Goal: Transaction & Acquisition: Subscribe to service/newsletter

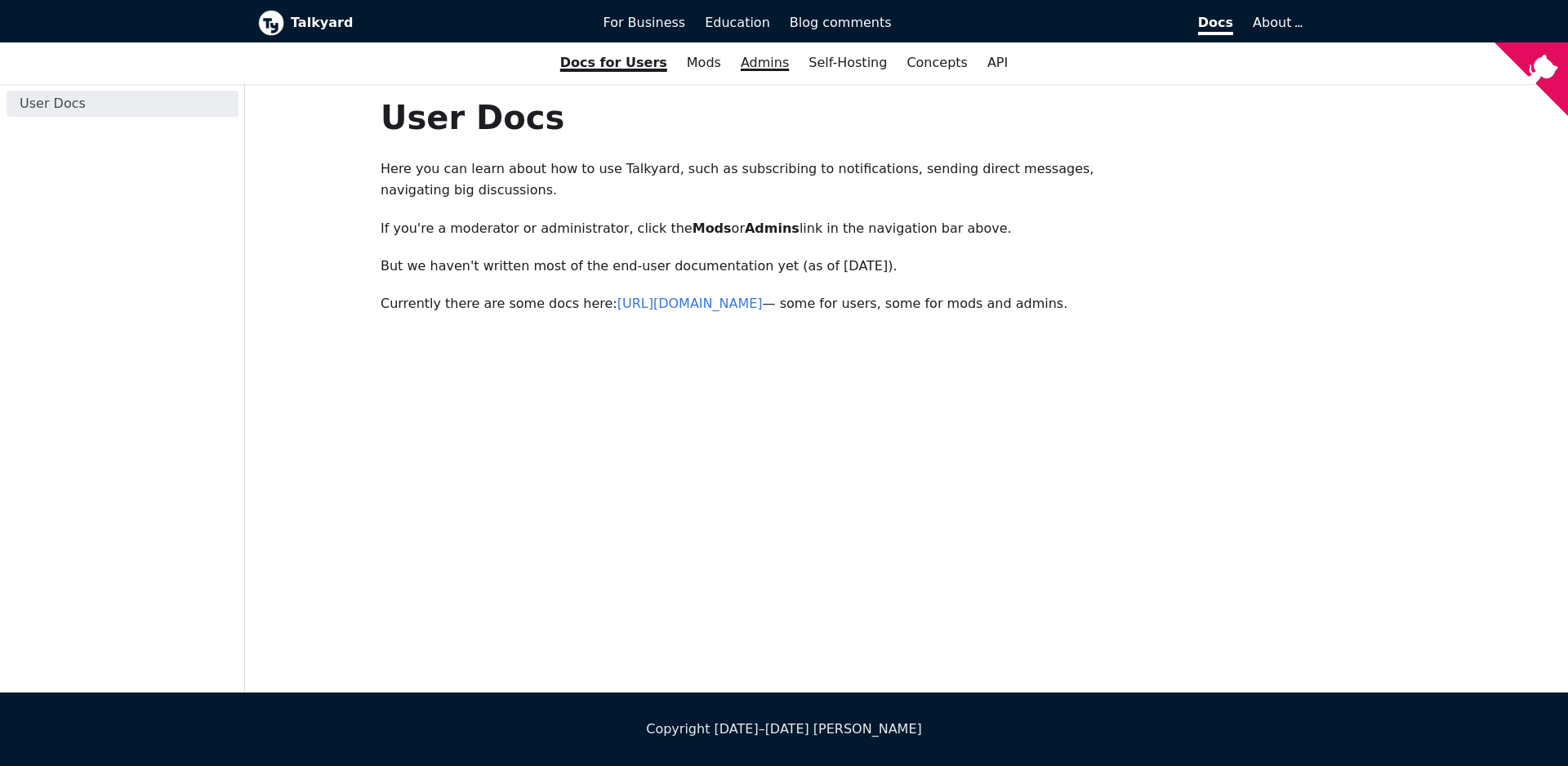
click at [766, 65] on link "Admins" at bounding box center [765, 63] width 68 height 28
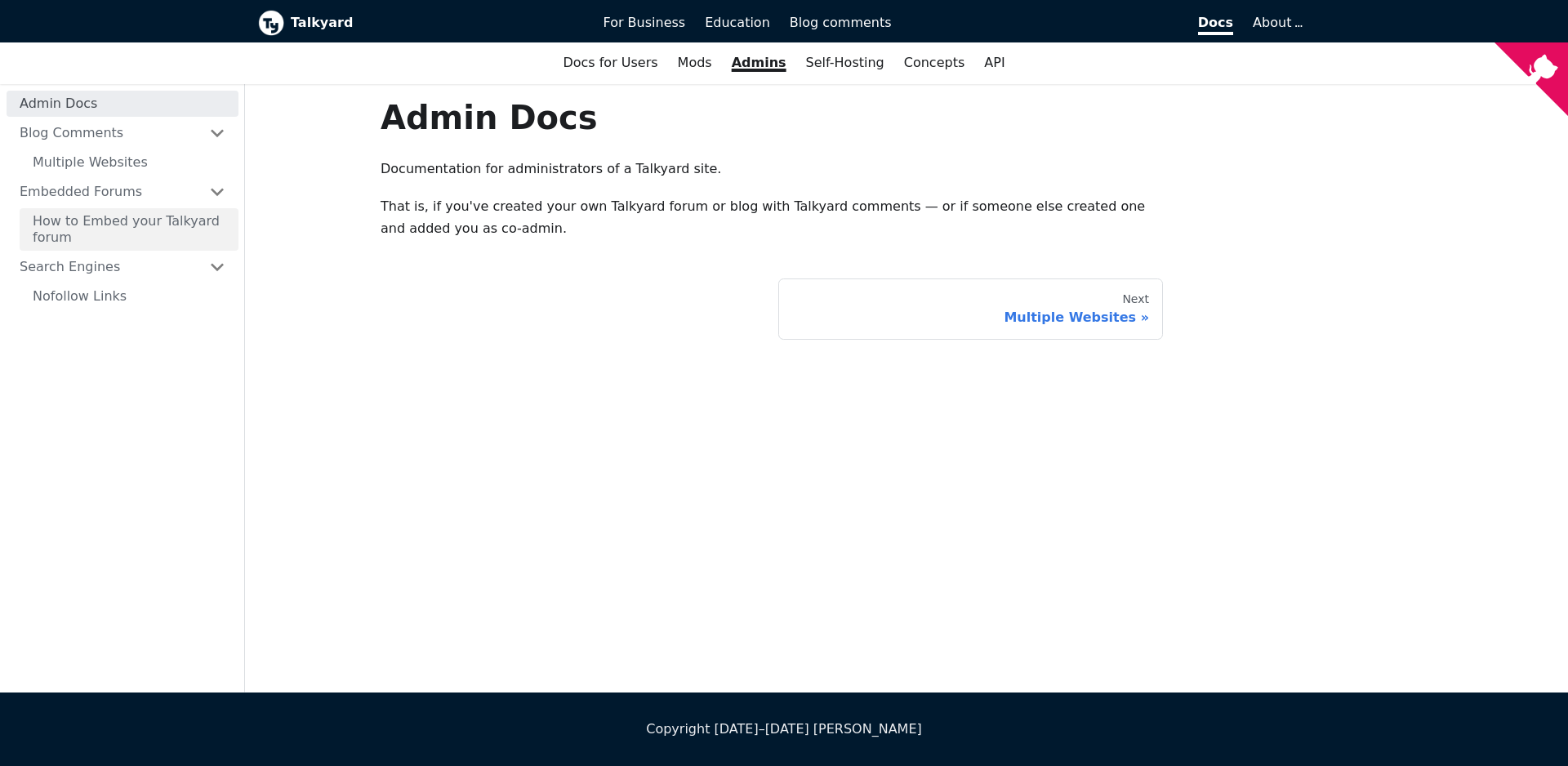
click at [150, 227] on link "How to Embed your Talkyard forum" at bounding box center [129, 229] width 219 height 42
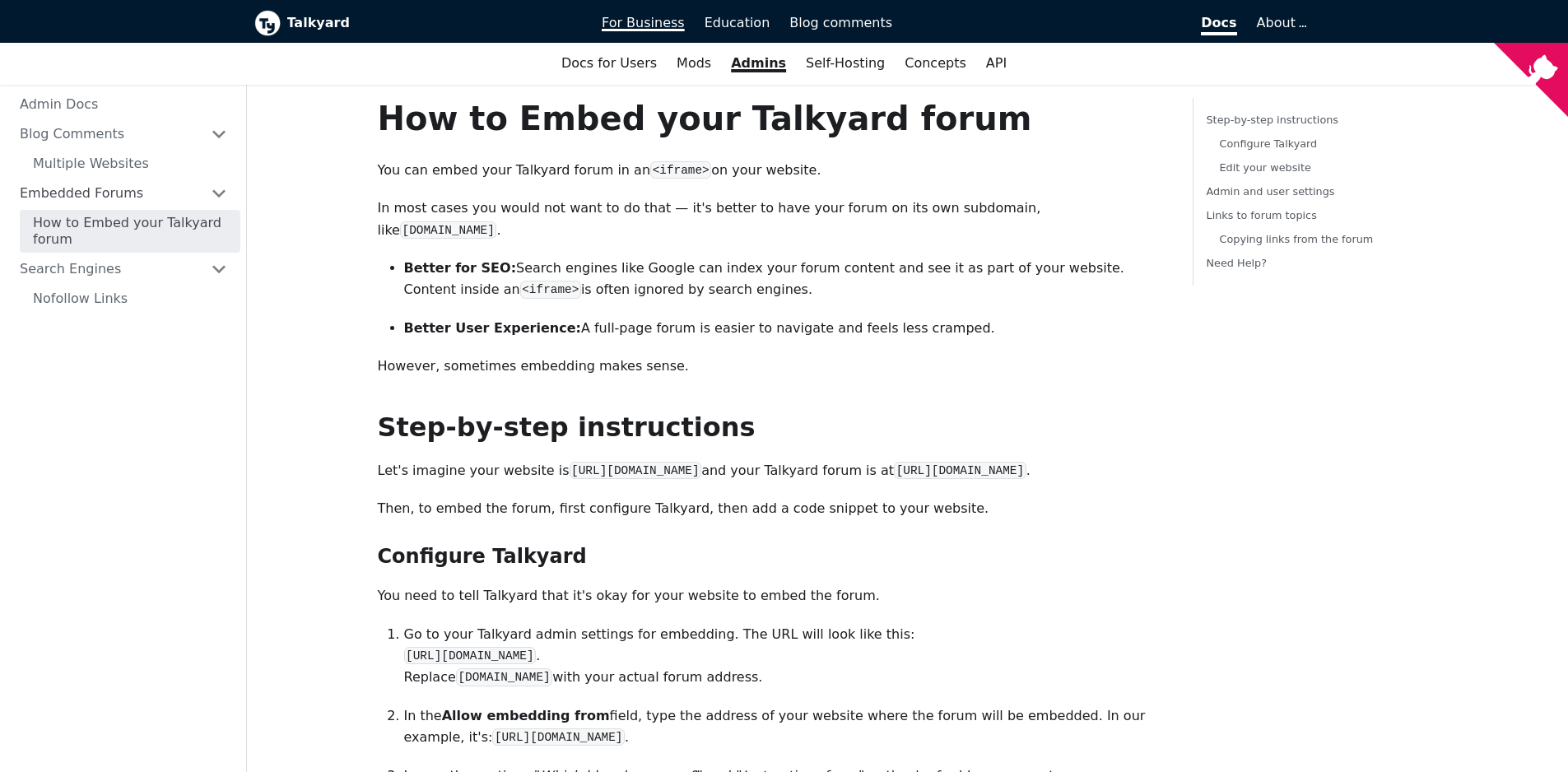
click at [651, 27] on span "For Business" at bounding box center [644, 23] width 83 height 16
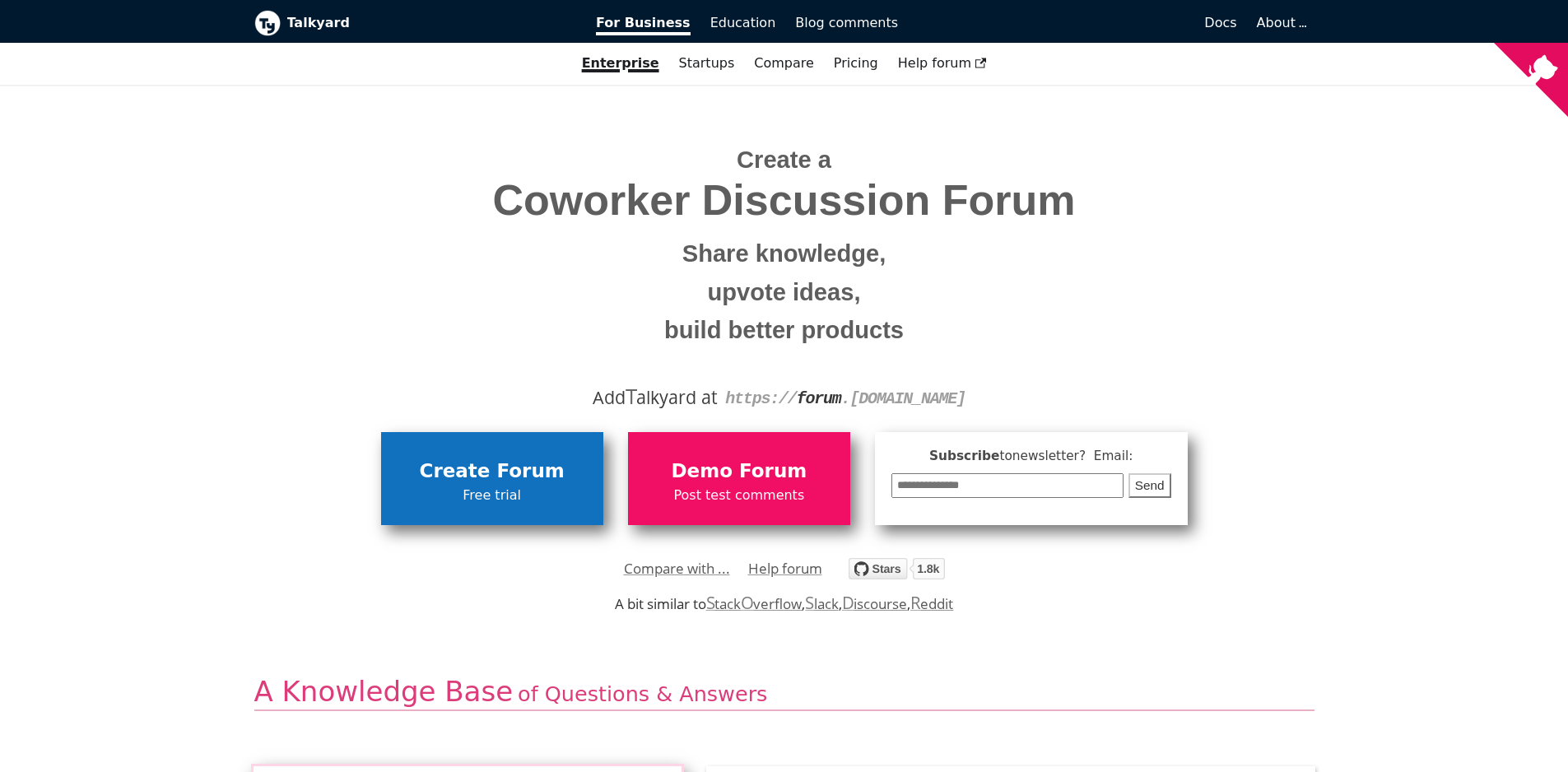
click at [486, 495] on span "Free trial" at bounding box center [491, 496] width 205 height 22
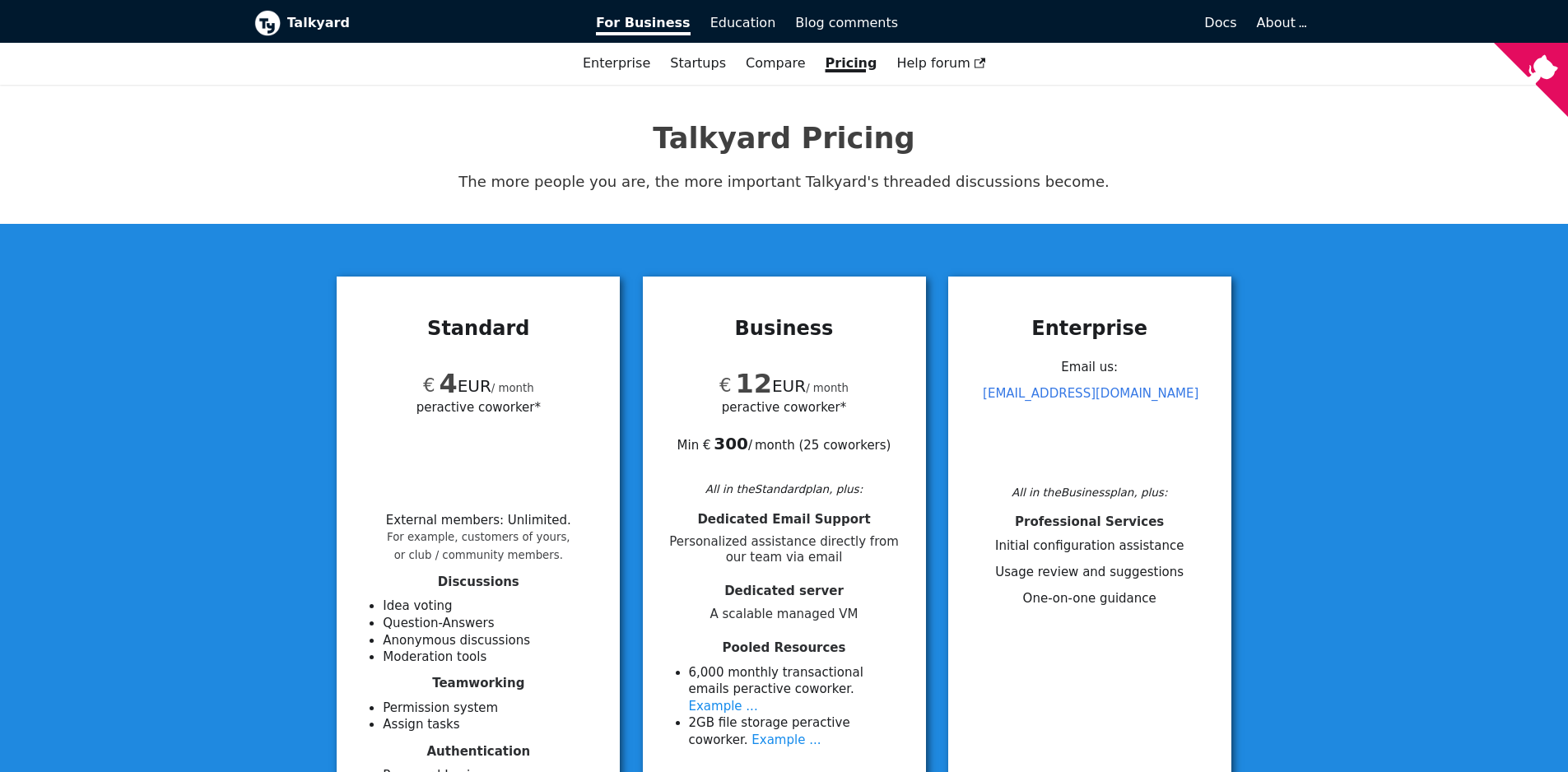
click at [132, 434] on div "Standard € 4 EUR / month per active coworker* External members : Unlimited . Fo…" at bounding box center [784, 766] width 1568 height 1085
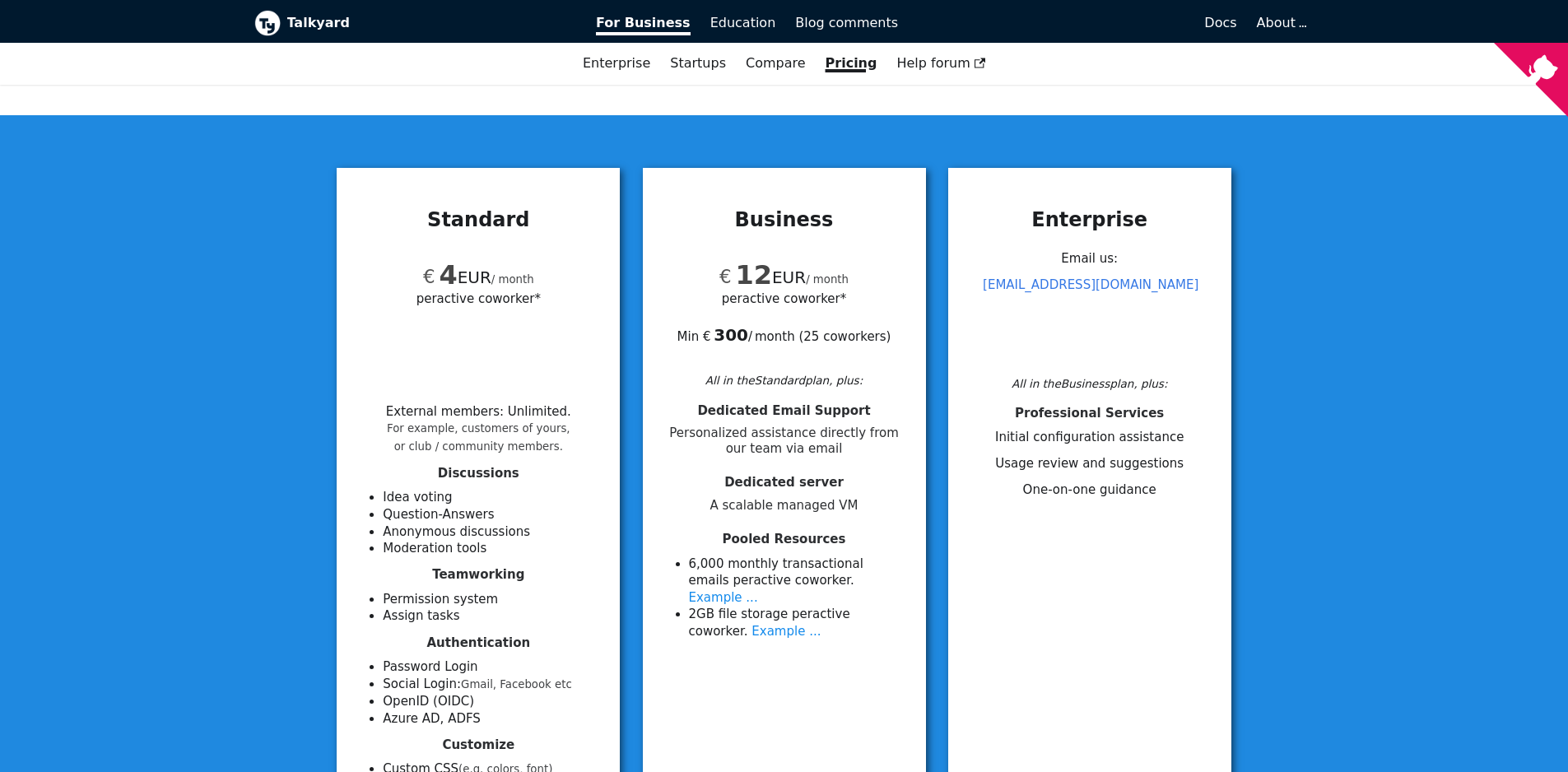
scroll to position [197, 0]
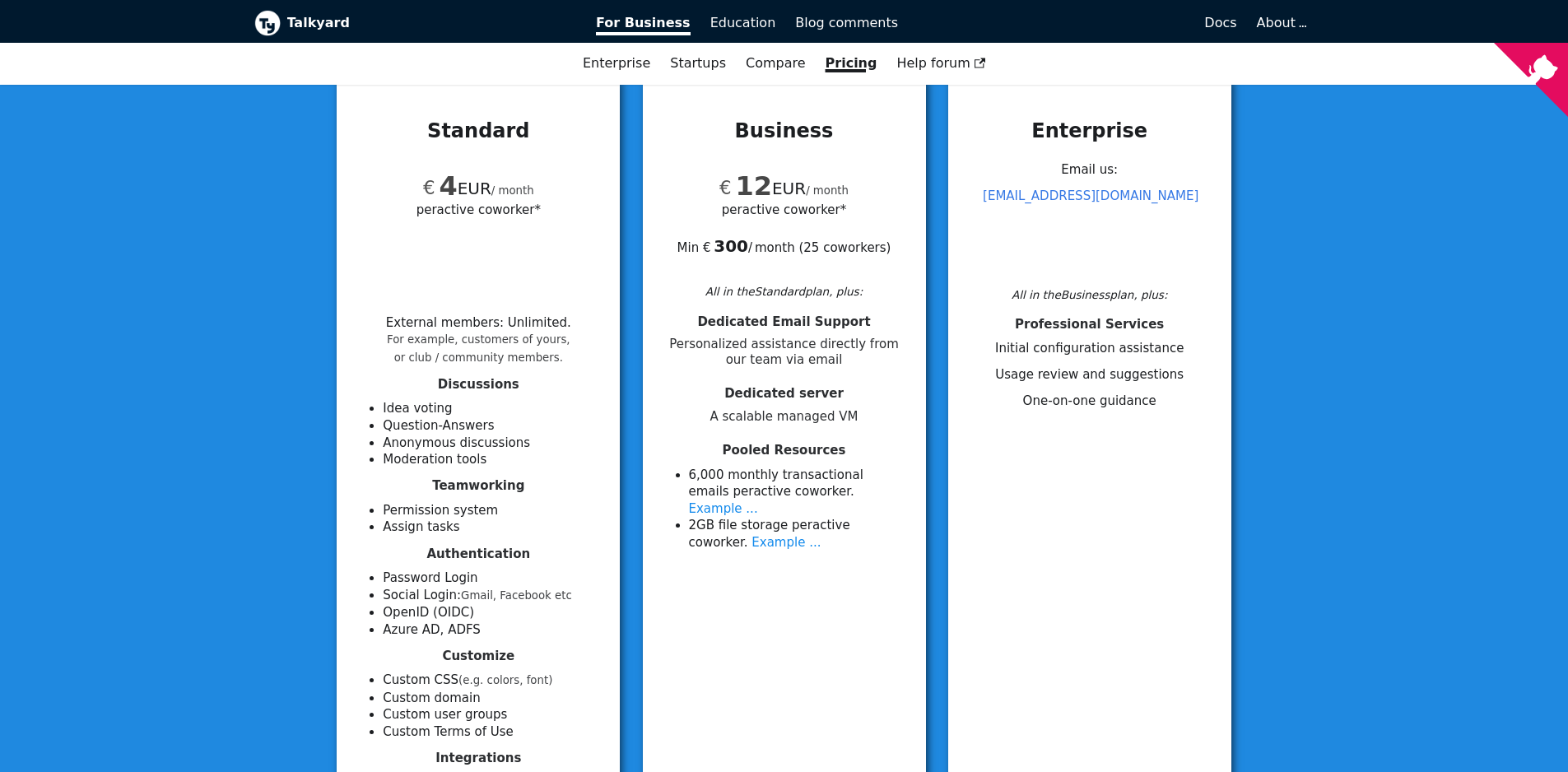
click at [95, 350] on div "Standard € 4 EUR / month per active coworker* External members : Unlimited . Fo…" at bounding box center [784, 569] width 1568 height 1085
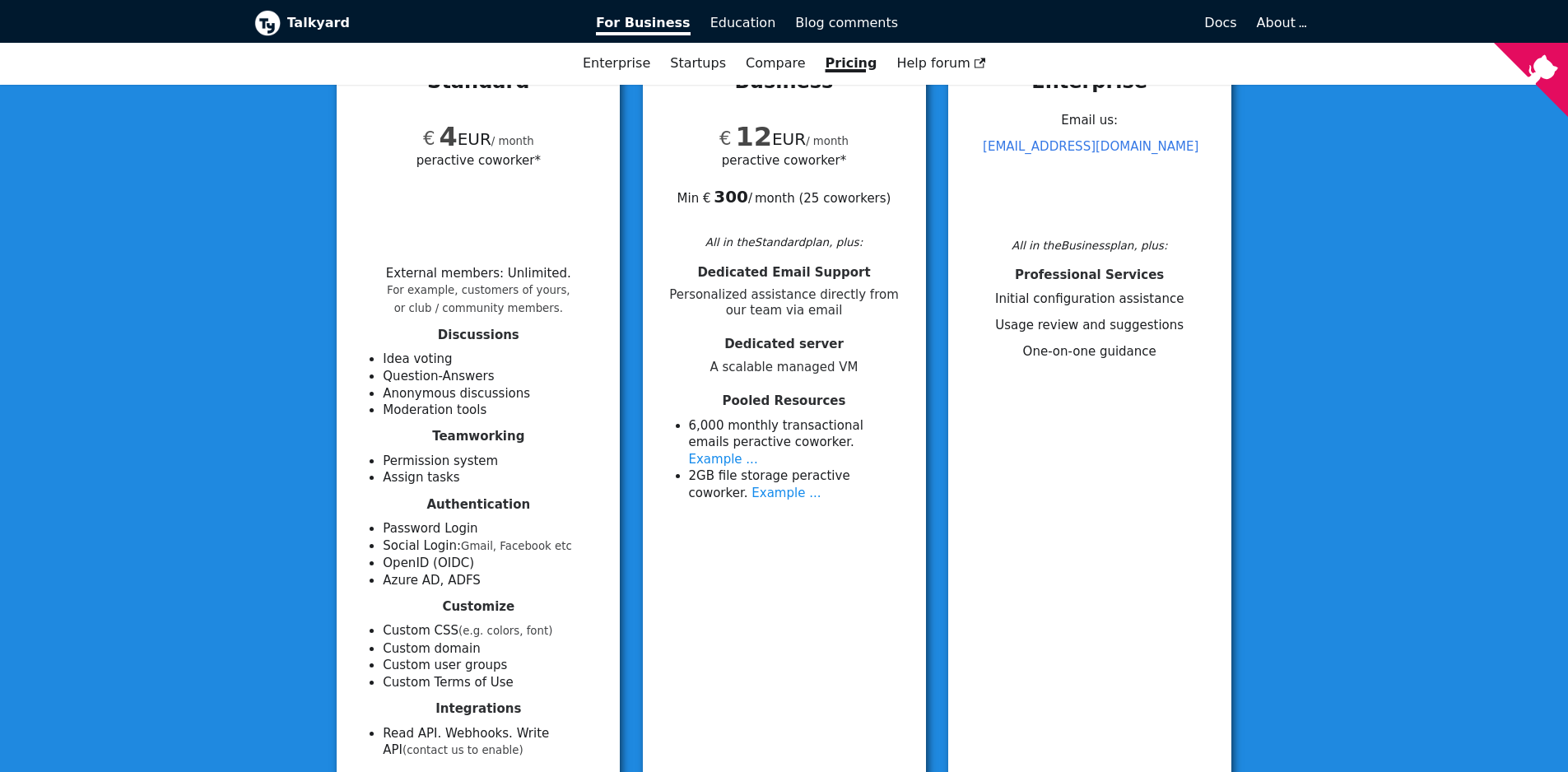
scroll to position [99, 0]
